Goal: Task Accomplishment & Management: Manage account settings

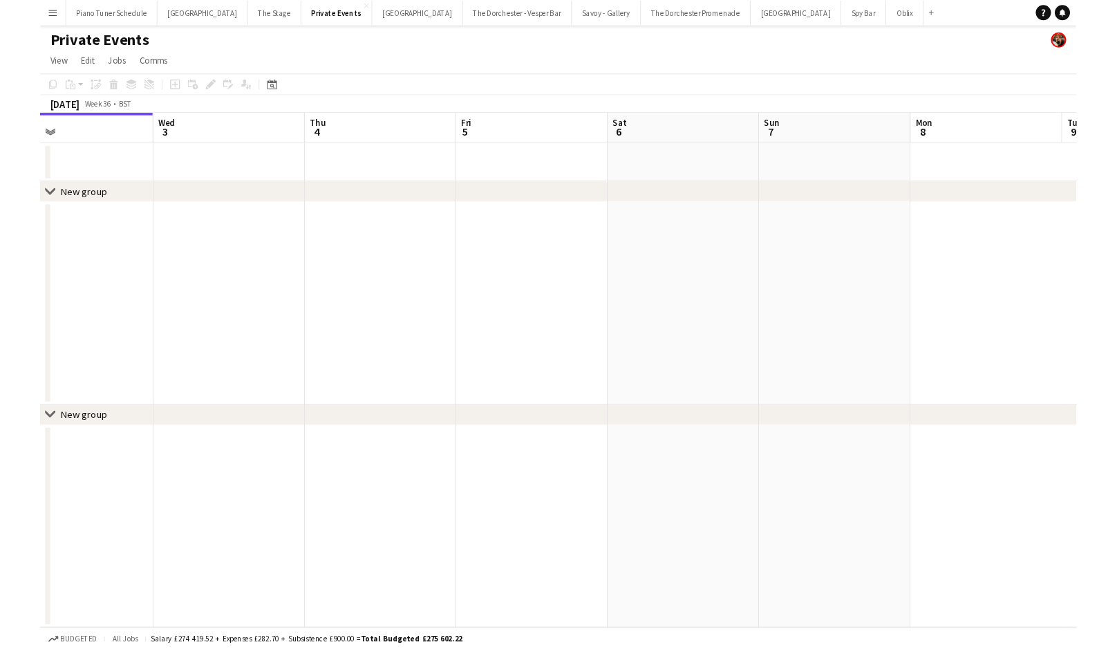
scroll to position [0, 548]
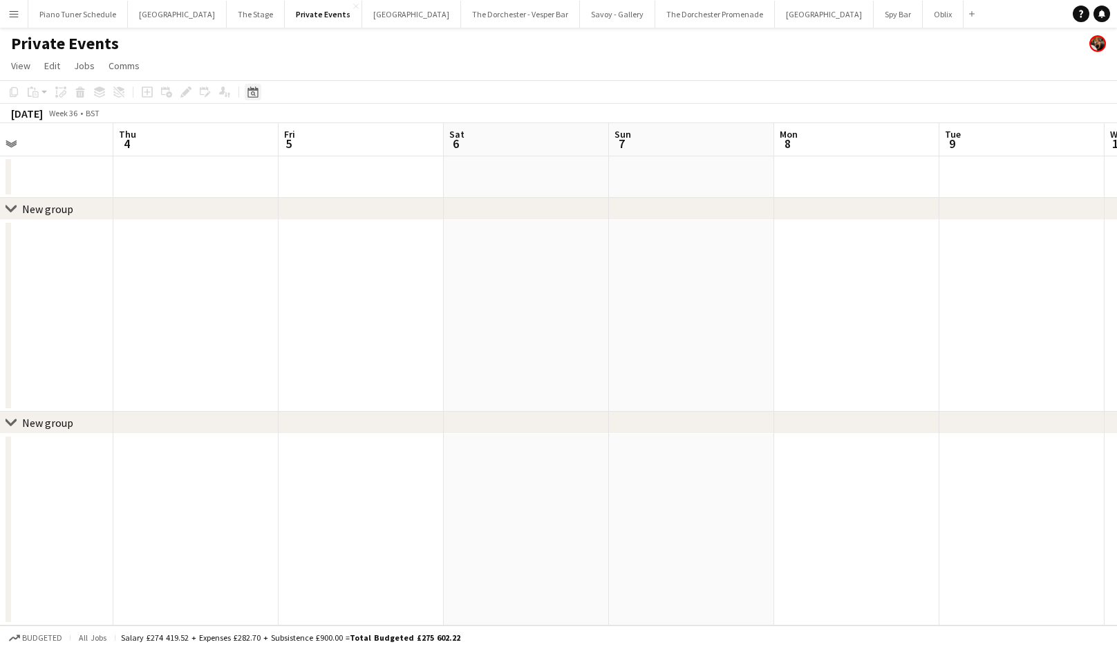
click at [249, 92] on icon "Date picker" at bounding box center [253, 91] width 11 height 11
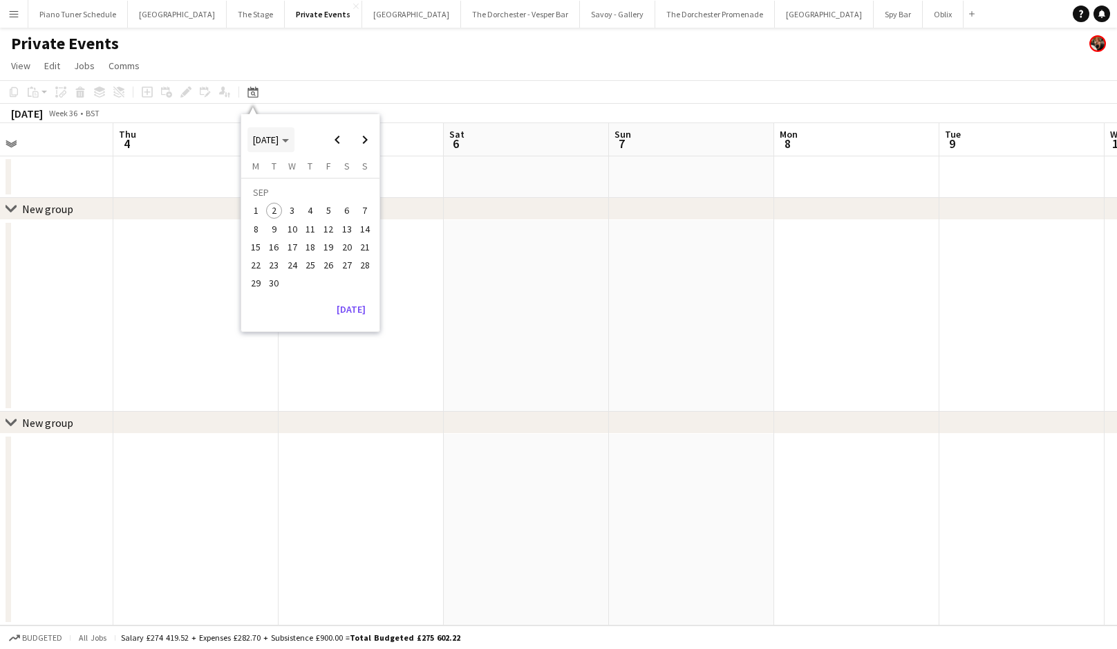
click at [289, 133] on span "[DATE]" at bounding box center [271, 139] width 36 height 12
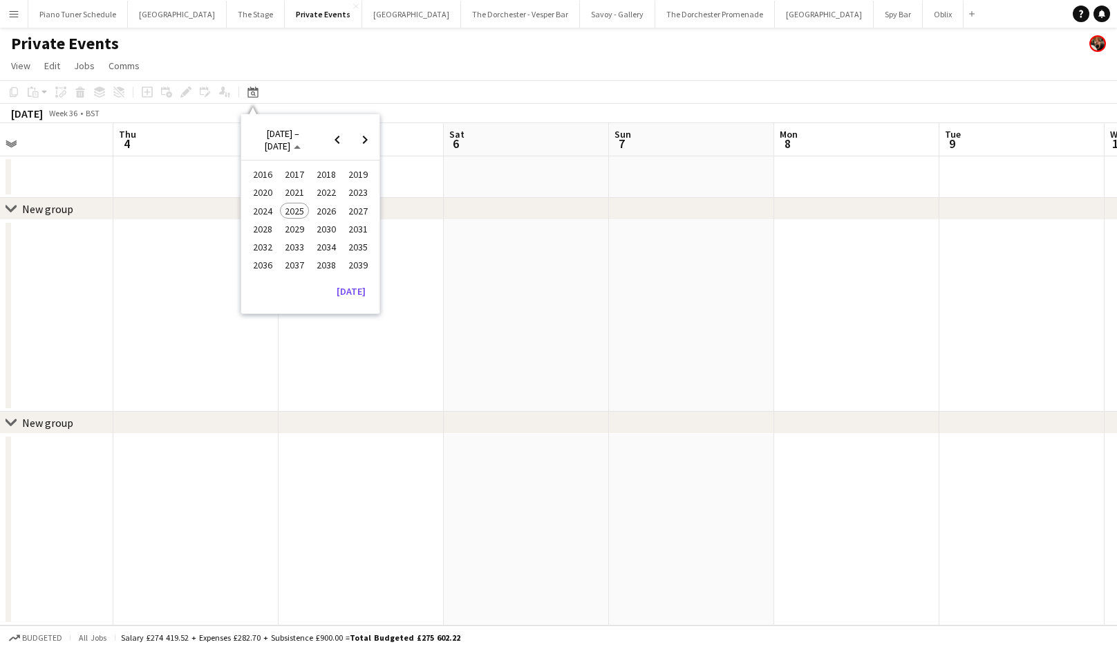
click at [268, 205] on span "2024" at bounding box center [262, 211] width 28 height 17
click at [351, 231] on span "DEC" at bounding box center [358, 229] width 28 height 17
click at [279, 287] on span "31" at bounding box center [274, 287] width 17 height 17
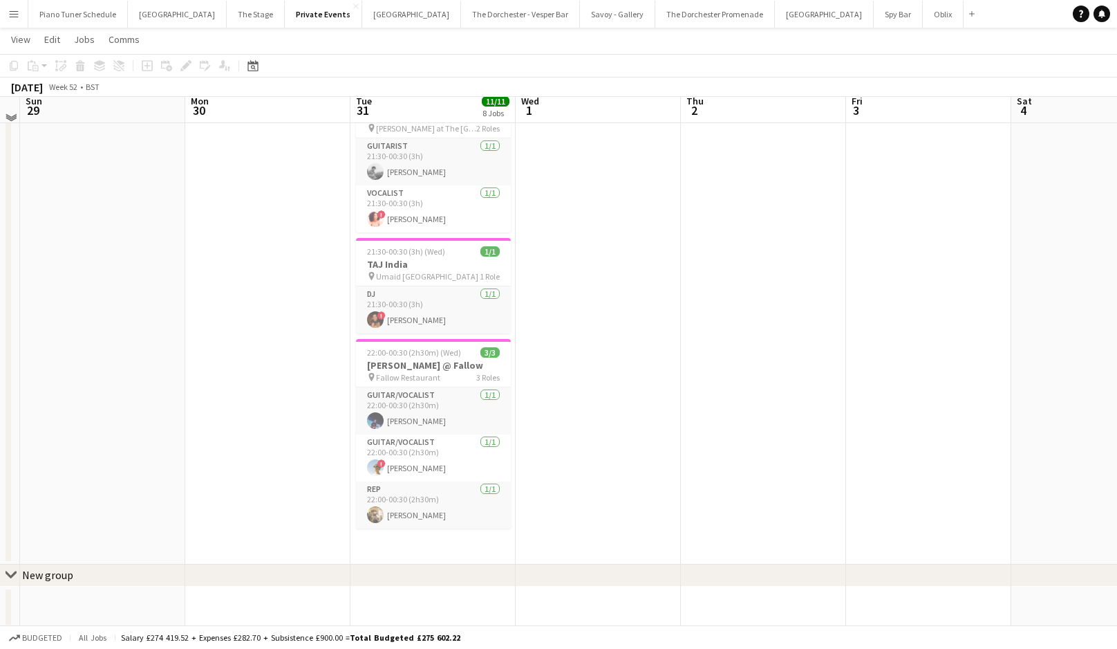
scroll to position [645, 0]
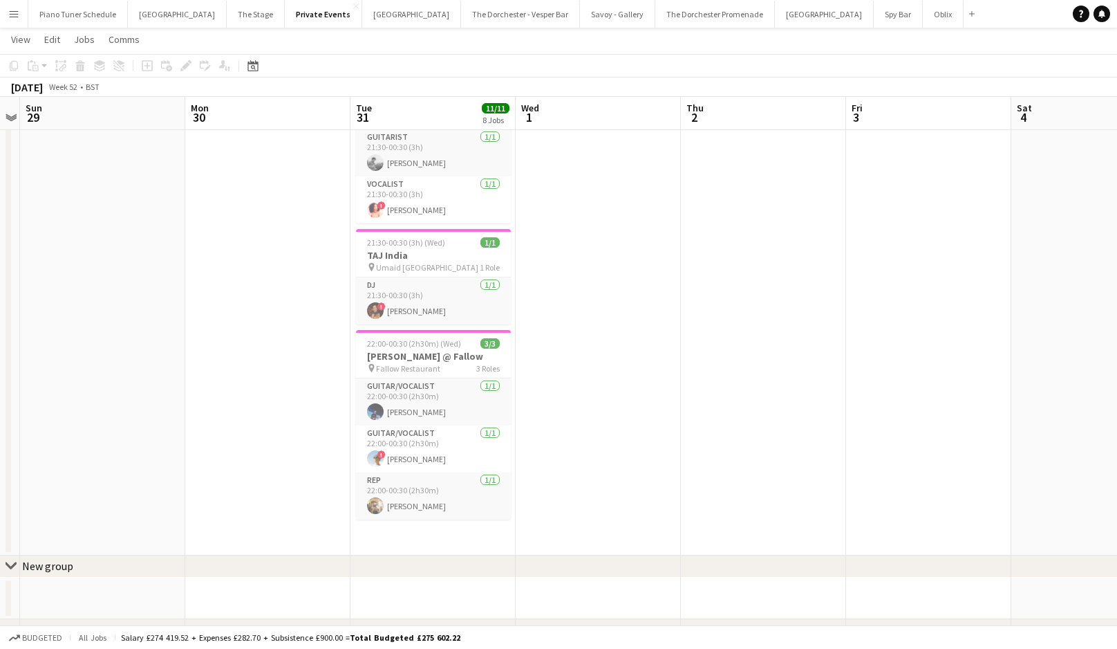
click at [387, 279] on app-card-role "DJ [DATE] 21:30-00:30 (3h) ! [PERSON_NAME]" at bounding box center [433, 300] width 155 height 47
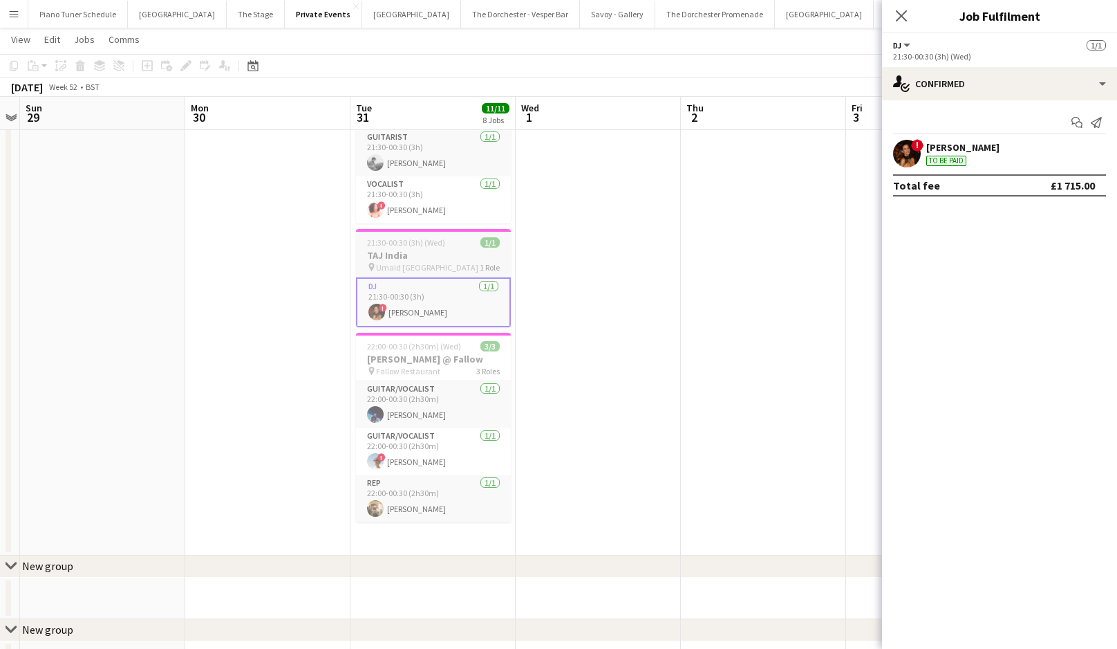
click at [452, 237] on div "21:30-00:30 (3h) (Wed) 1/1" at bounding box center [433, 242] width 155 height 10
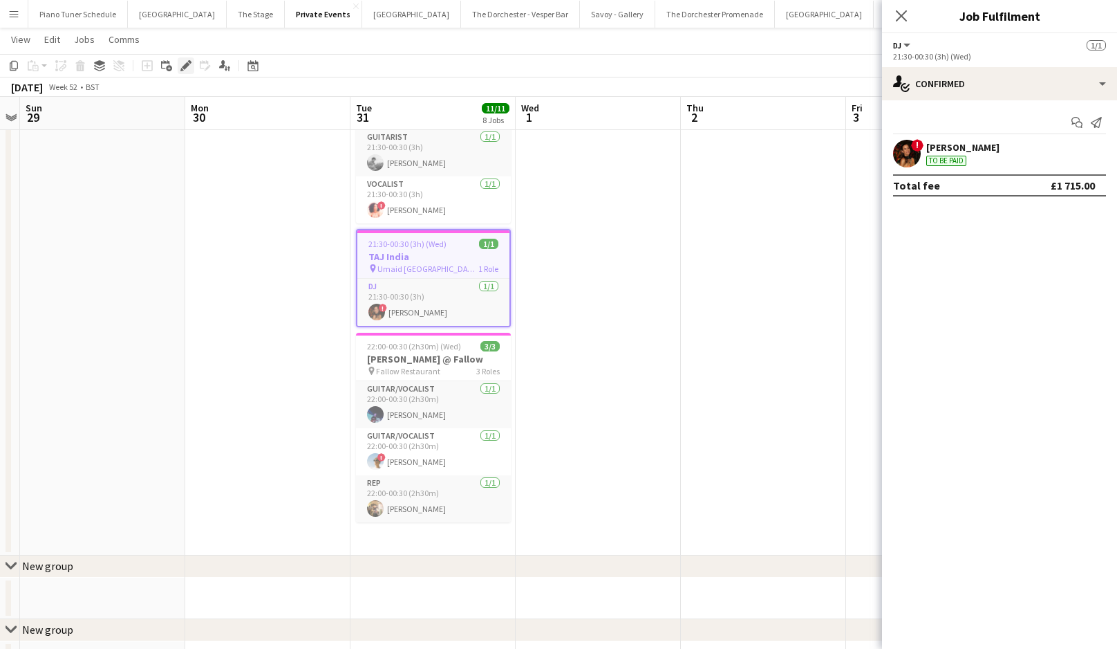
click at [182, 68] on icon "Edit" at bounding box center [185, 65] width 11 height 11
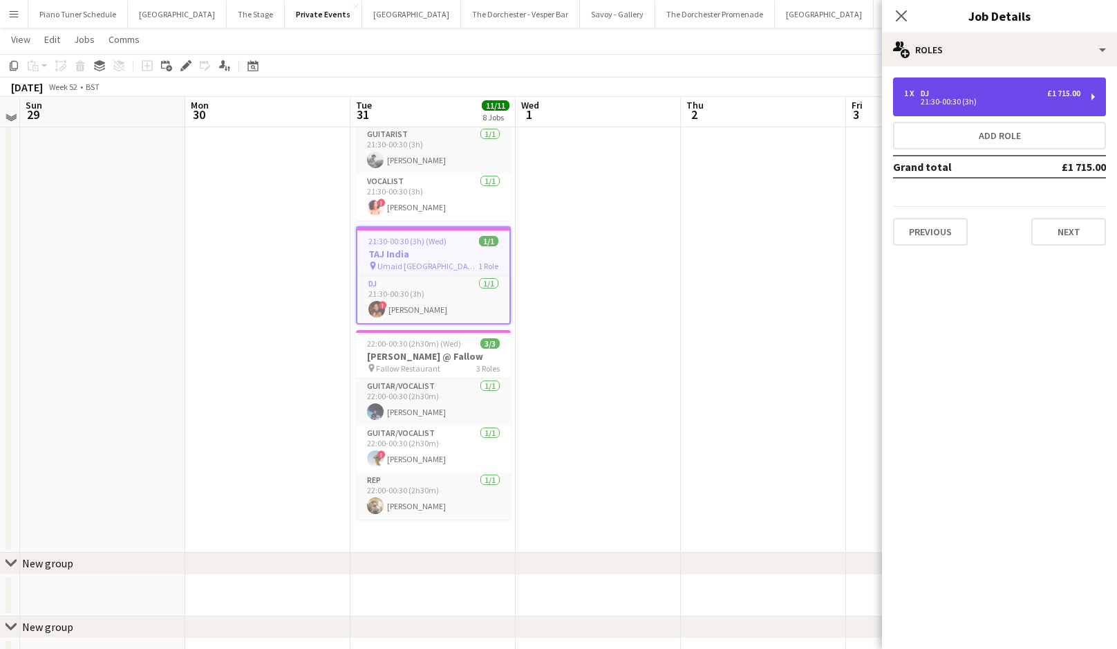
click at [965, 93] on div "1 x DJ £1 715.00" at bounding box center [992, 94] width 176 height 10
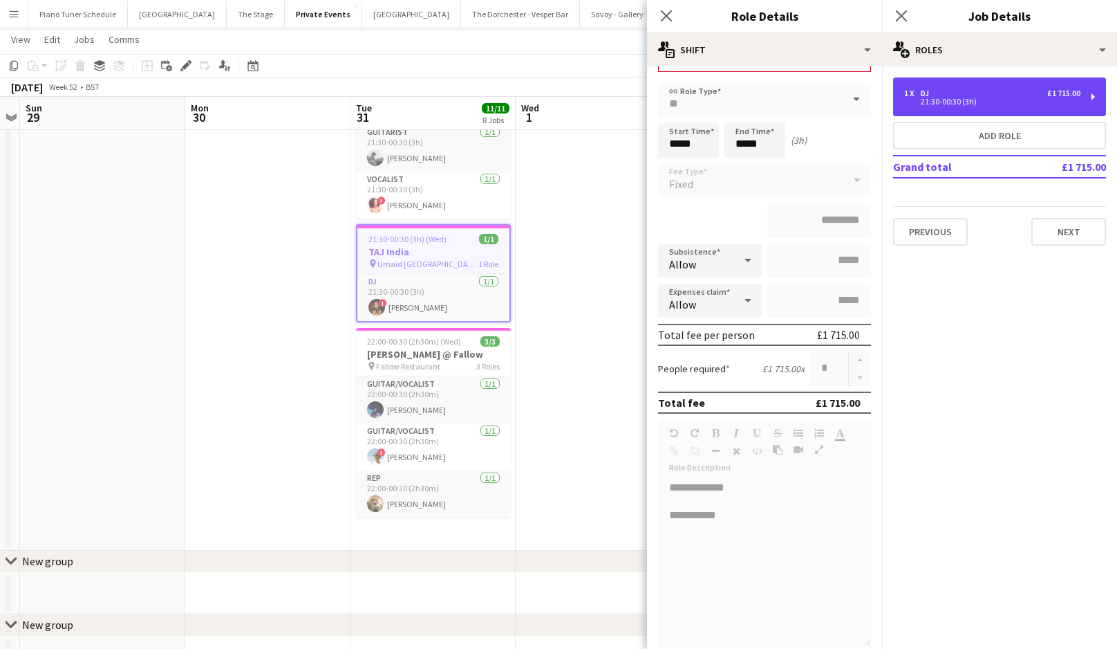
scroll to position [0, 0]
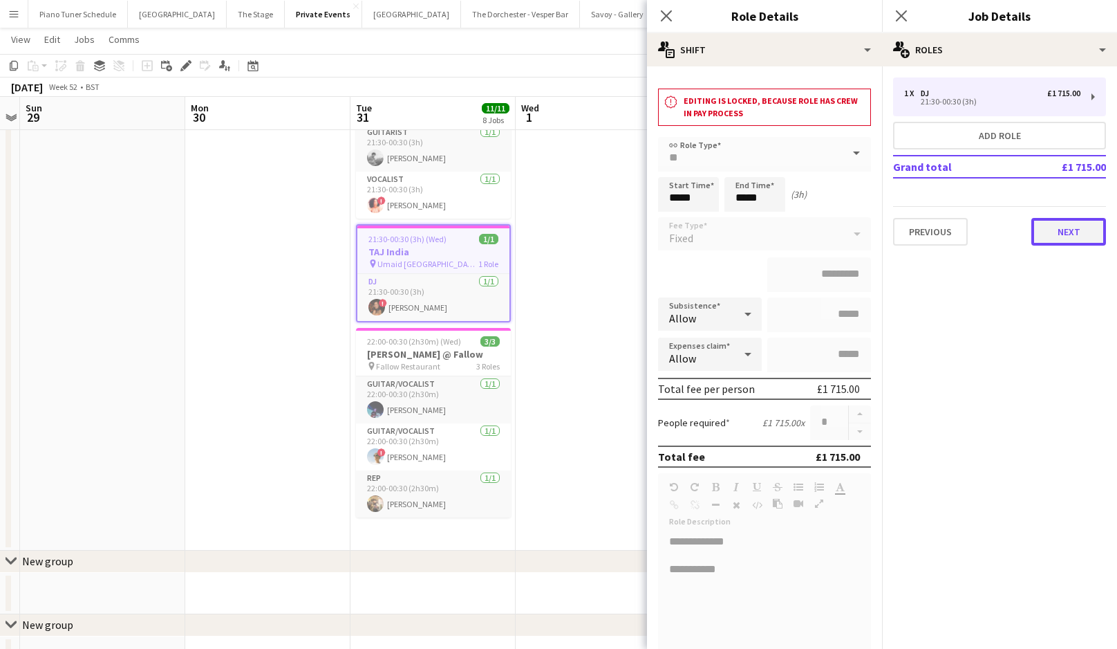
click at [1068, 224] on button "Next" at bounding box center [1069, 232] width 75 height 28
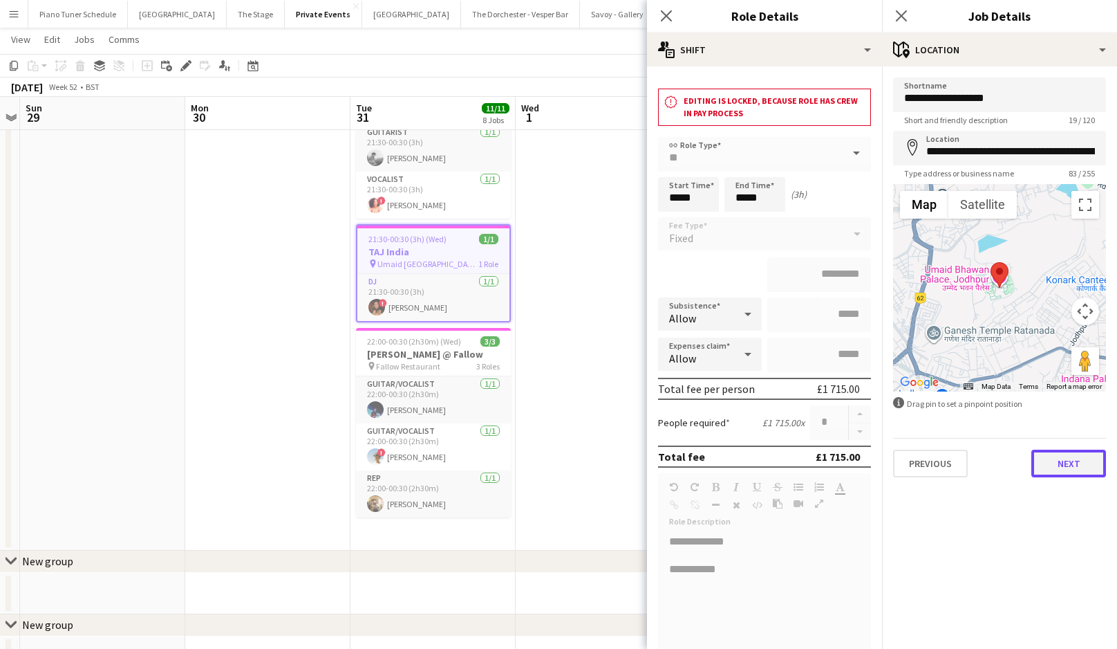
click at [1052, 452] on button "Next" at bounding box center [1069, 463] width 75 height 28
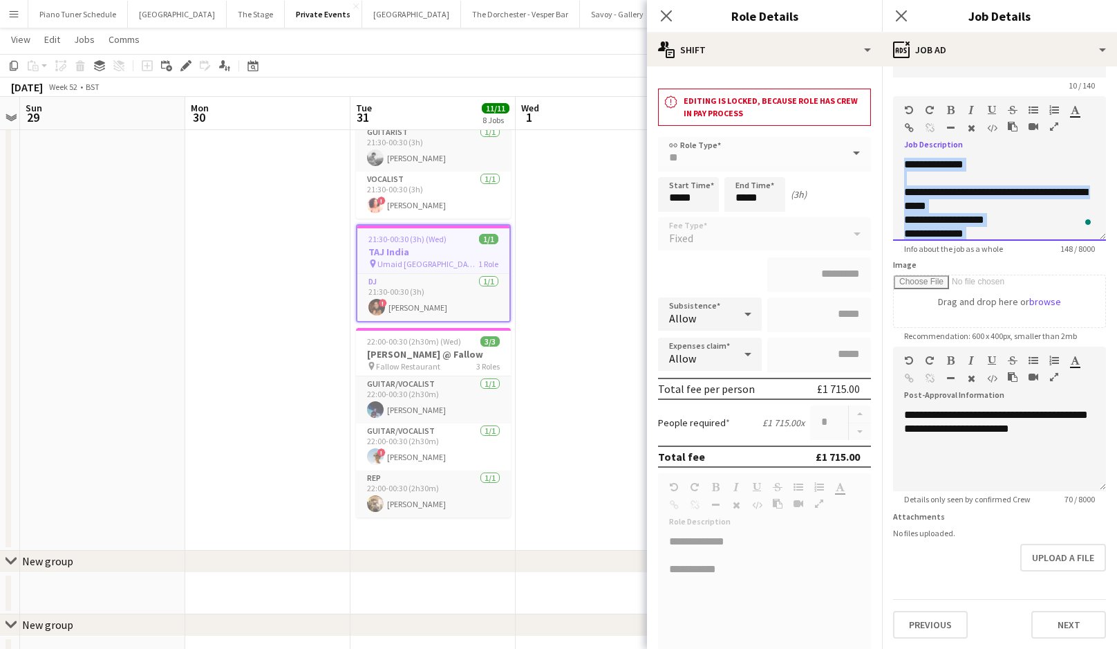
drag, startPoint x: 974, startPoint y: 194, endPoint x: 892, endPoint y: 128, distance: 105.3
click at [892, 128] on form "**********" at bounding box center [999, 340] width 235 height 595
click at [259, 70] on div "Date picker" at bounding box center [253, 65] width 17 height 17
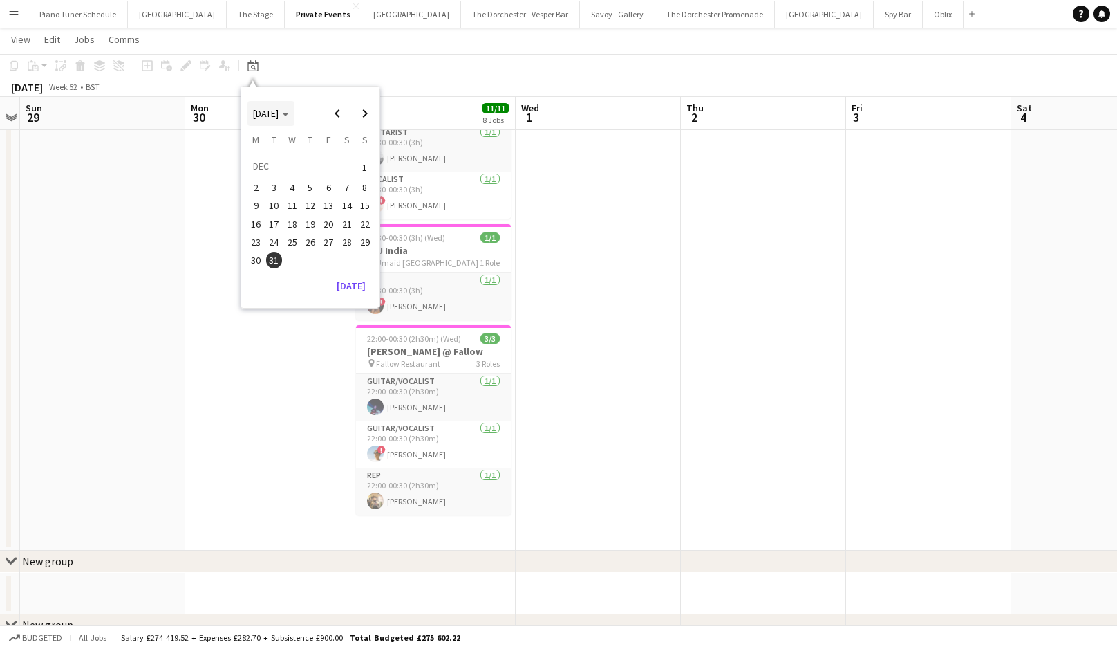
click at [289, 113] on polygon "Choose month and year" at bounding box center [285, 114] width 7 height 3
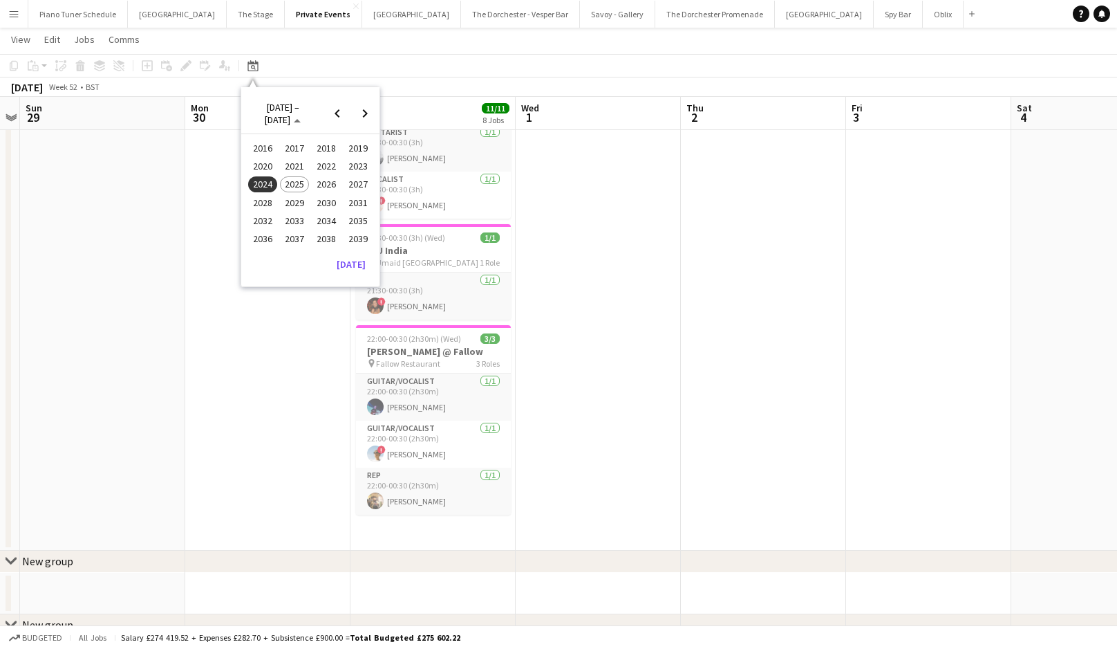
click at [354, 167] on span "2023" at bounding box center [358, 166] width 28 height 17
click at [355, 203] on span "DEC" at bounding box center [358, 202] width 28 height 17
click at [361, 242] on span "31" at bounding box center [365, 242] width 17 height 17
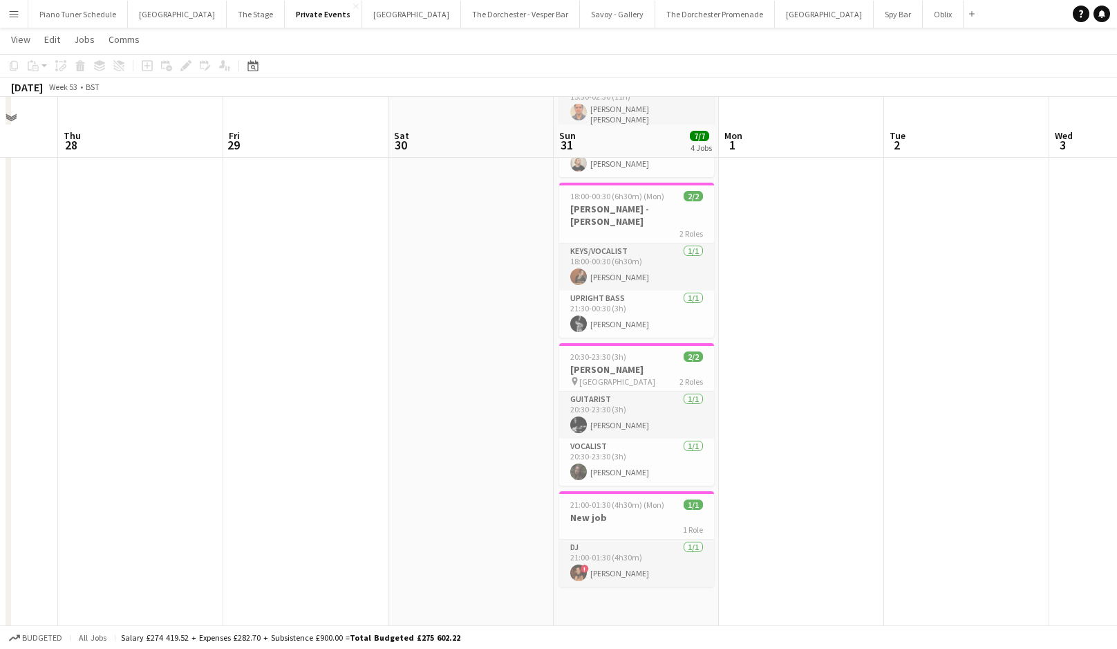
scroll to position [167, 0]
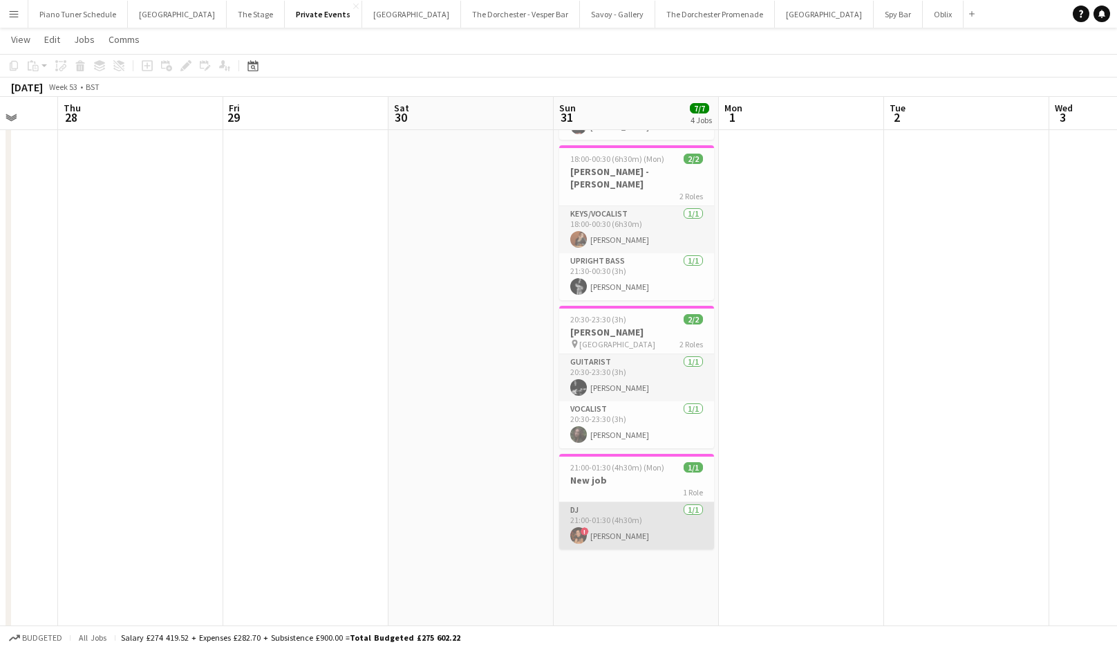
click at [613, 520] on app-card-role "DJ [DATE] 21:00-01:30 (4h30m) ! [PERSON_NAME]" at bounding box center [636, 525] width 155 height 47
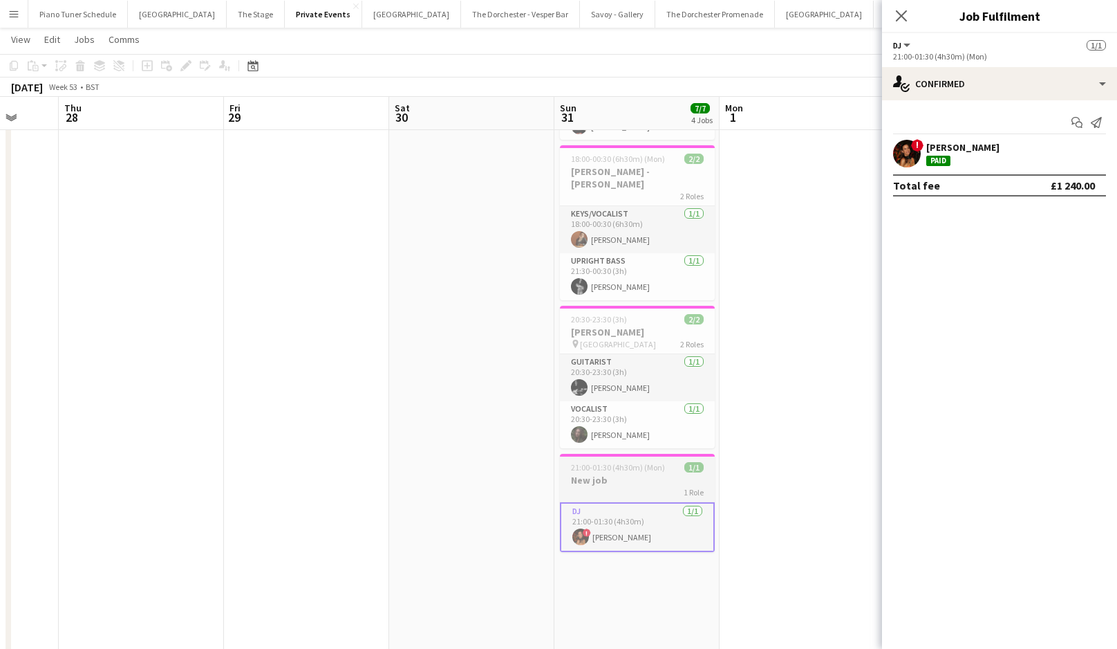
click at [631, 474] on h3 "New job" at bounding box center [637, 480] width 155 height 12
drag, startPoint x: 185, startPoint y: 62, endPoint x: 201, endPoint y: 63, distance: 15.2
click at [185, 62] on icon "Edit" at bounding box center [185, 65] width 11 height 11
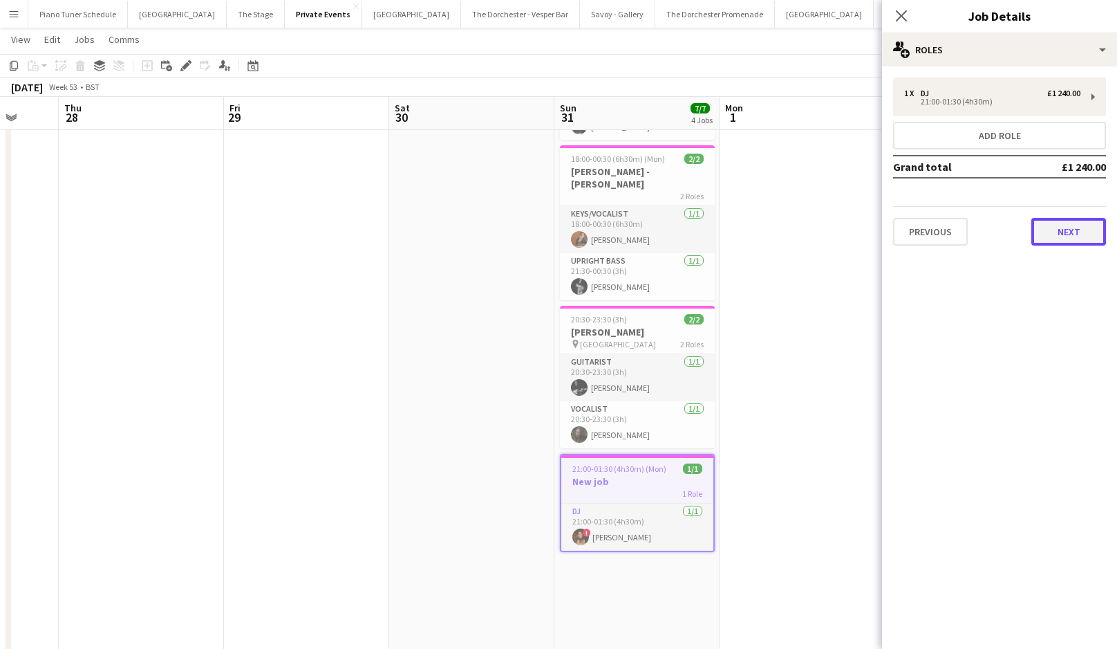
click at [1060, 238] on button "Next" at bounding box center [1069, 232] width 75 height 28
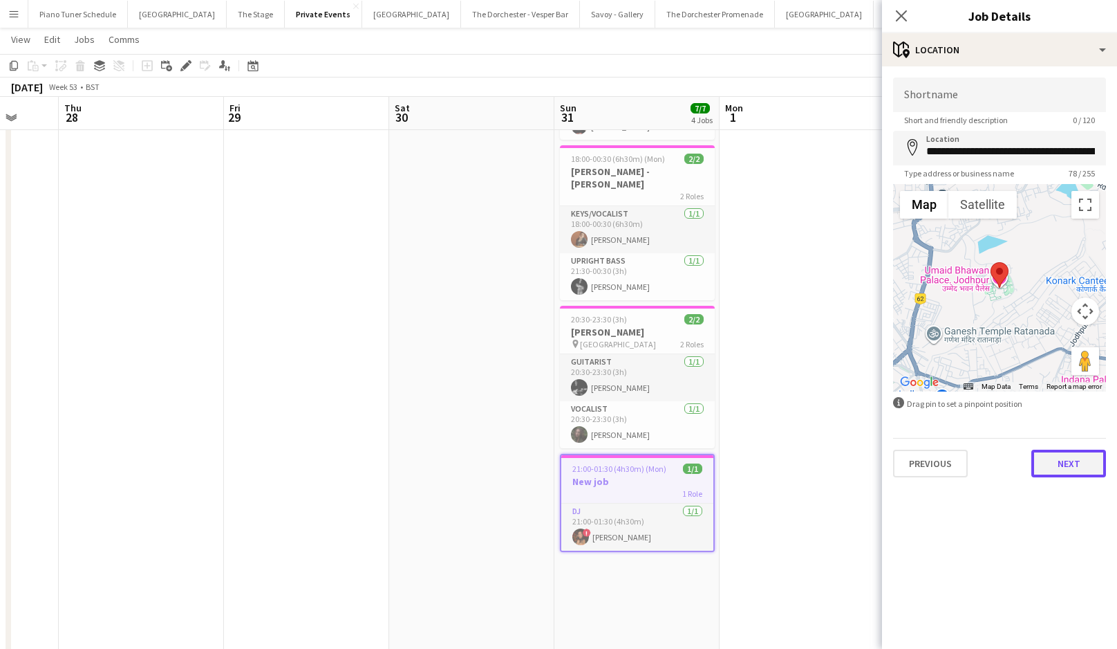
click at [1063, 465] on button "Next" at bounding box center [1069, 463] width 75 height 28
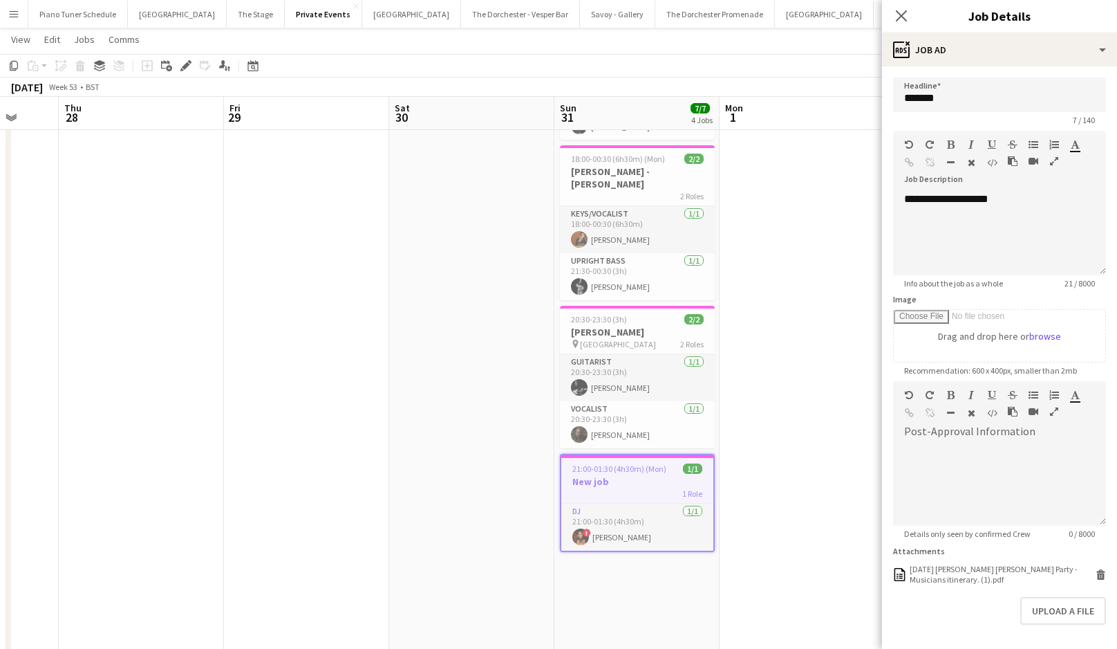
scroll to position [53, 0]
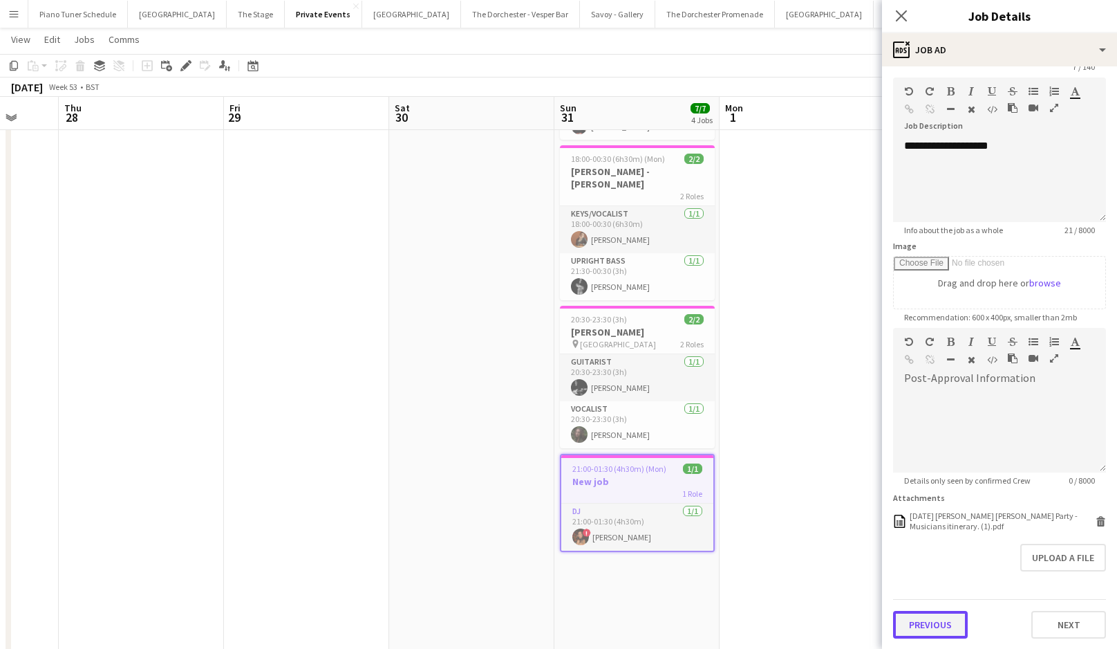
click at [932, 611] on button "Previous" at bounding box center [930, 625] width 75 height 28
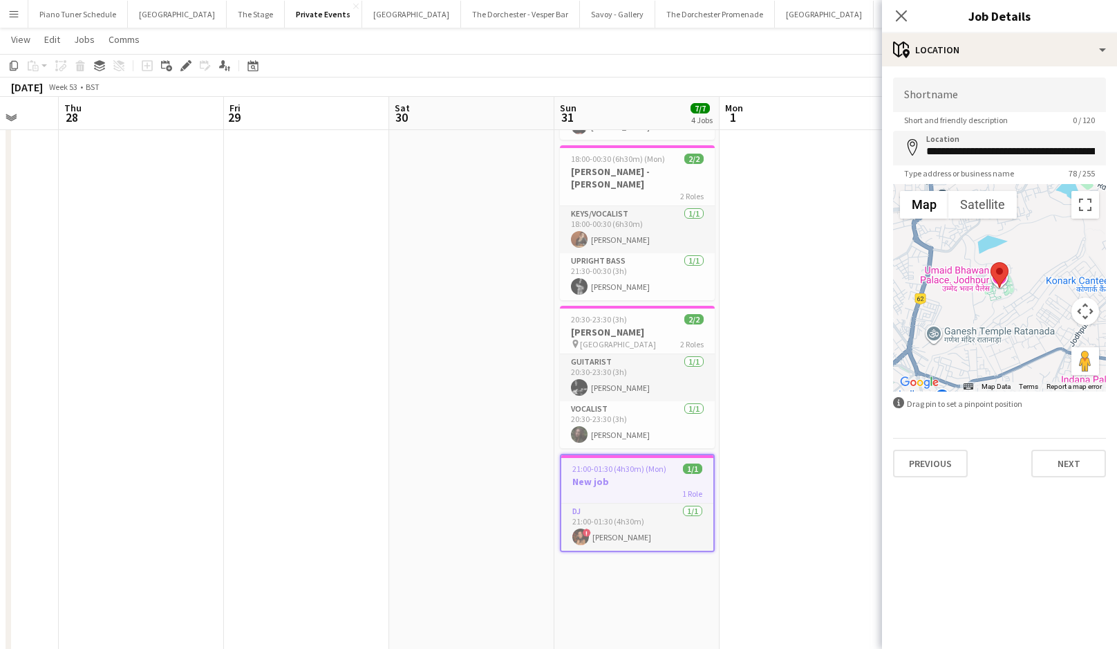
scroll to position [0, 0]
click at [918, 458] on button "Previous" at bounding box center [930, 463] width 75 height 28
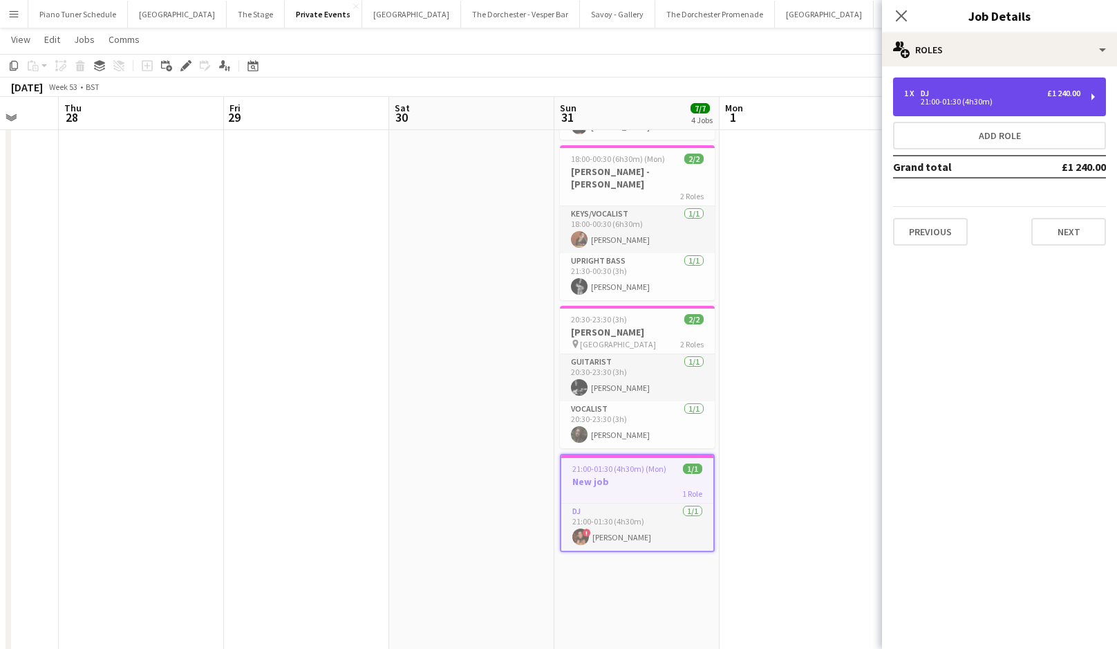
click at [961, 88] on div "1 x DJ £1 240.00 21:00-01:30 (4h30m)" at bounding box center [999, 96] width 213 height 39
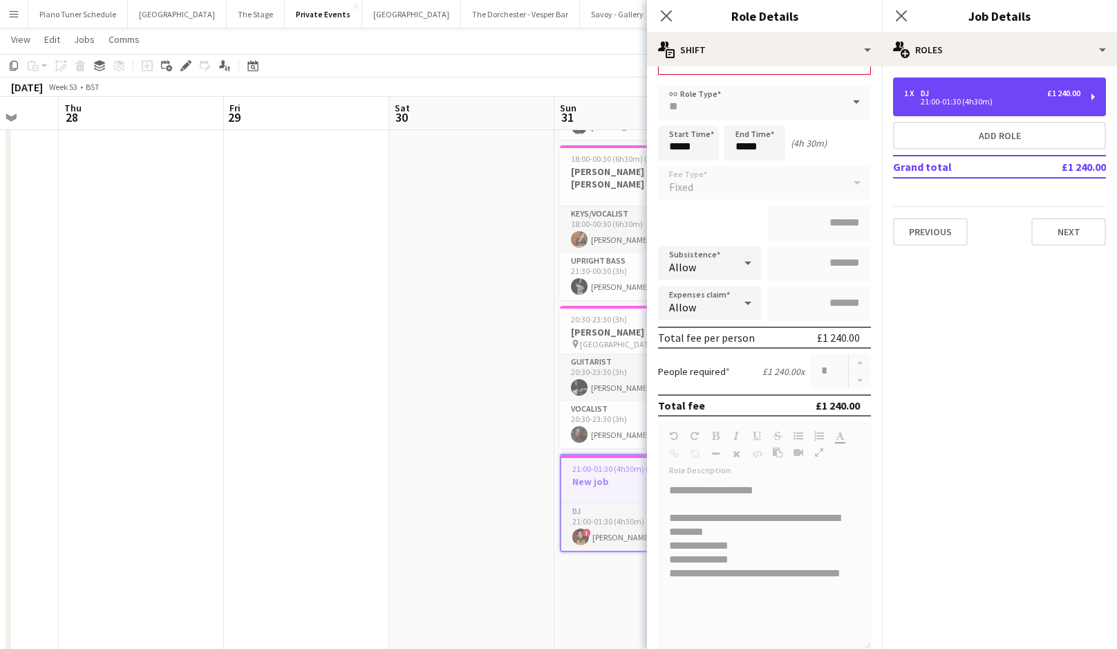
scroll to position [50, 0]
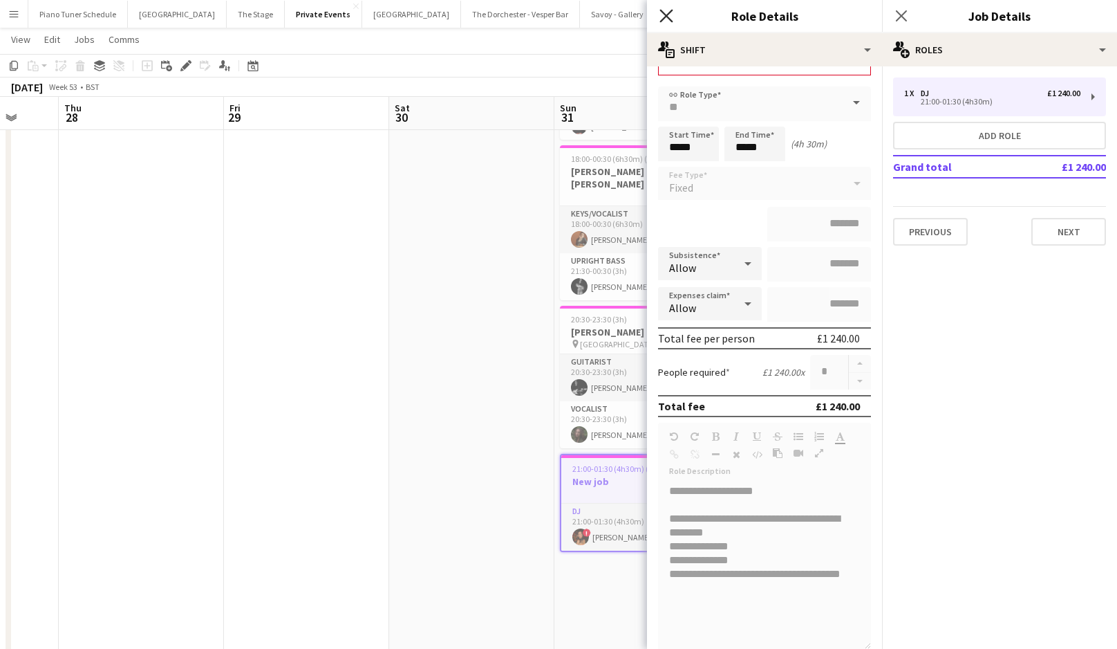
click at [667, 14] on icon "Close pop-in" at bounding box center [666, 15] width 13 height 13
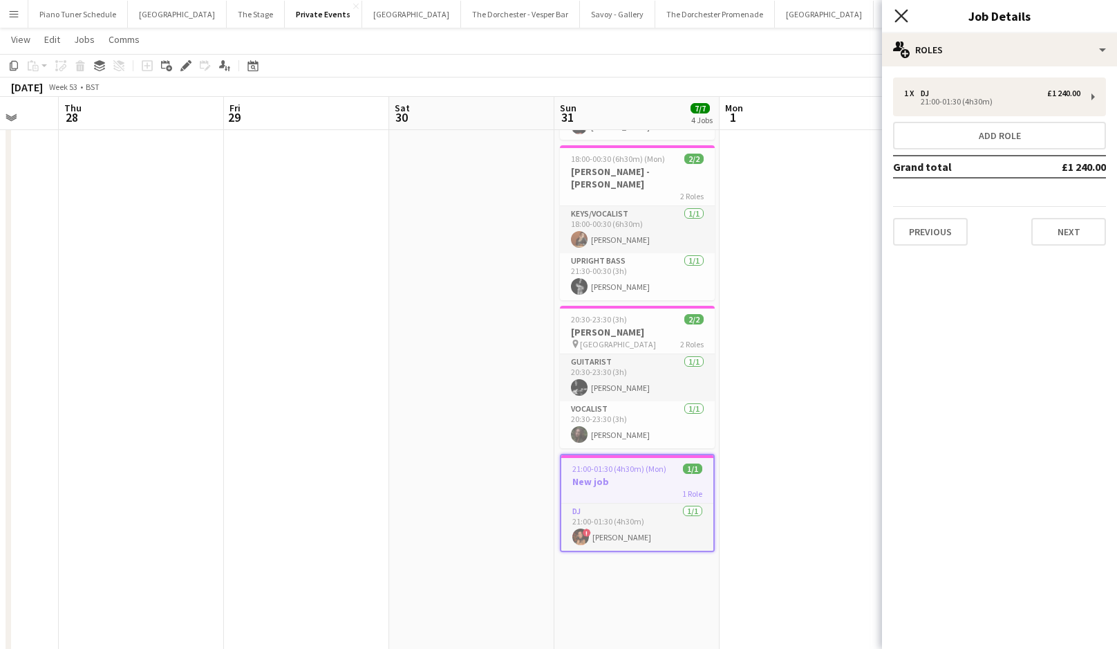
click at [903, 12] on icon "Close pop-in" at bounding box center [901, 15] width 13 height 13
